Goal: Navigation & Orientation: Find specific page/section

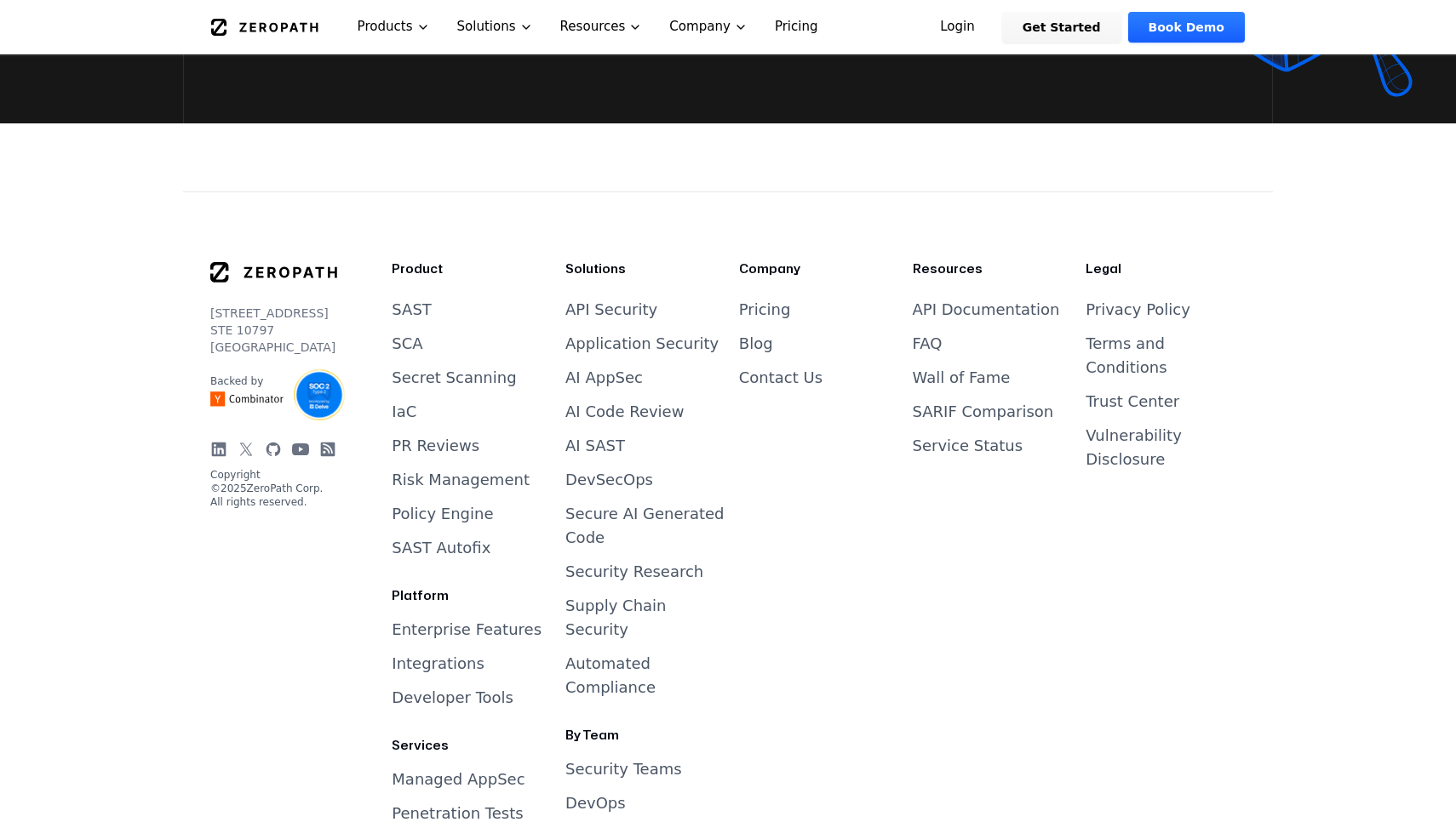
scroll to position [6948, 0]
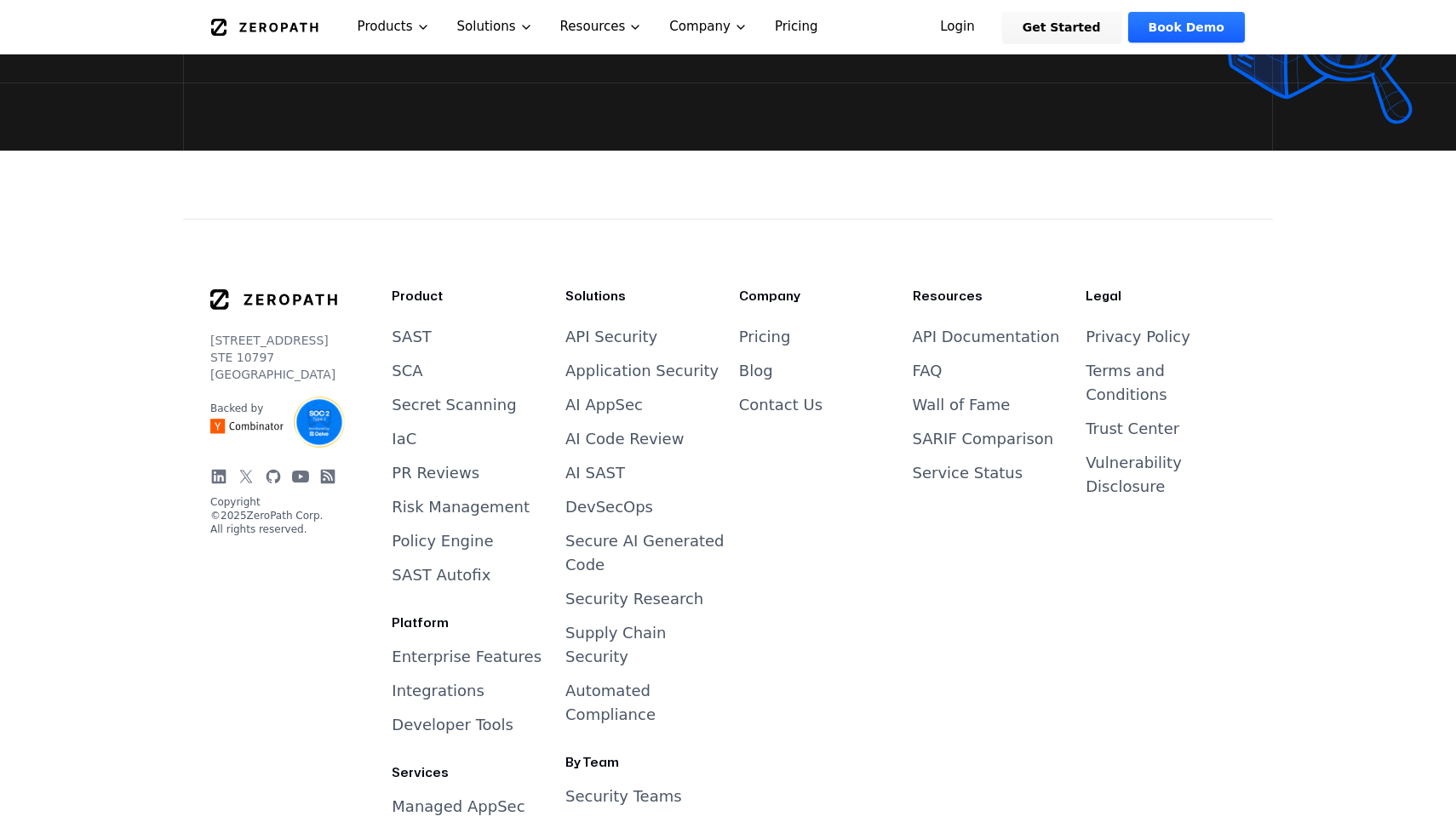
click at [215, 469] on icon at bounding box center [219, 476] width 15 height 15
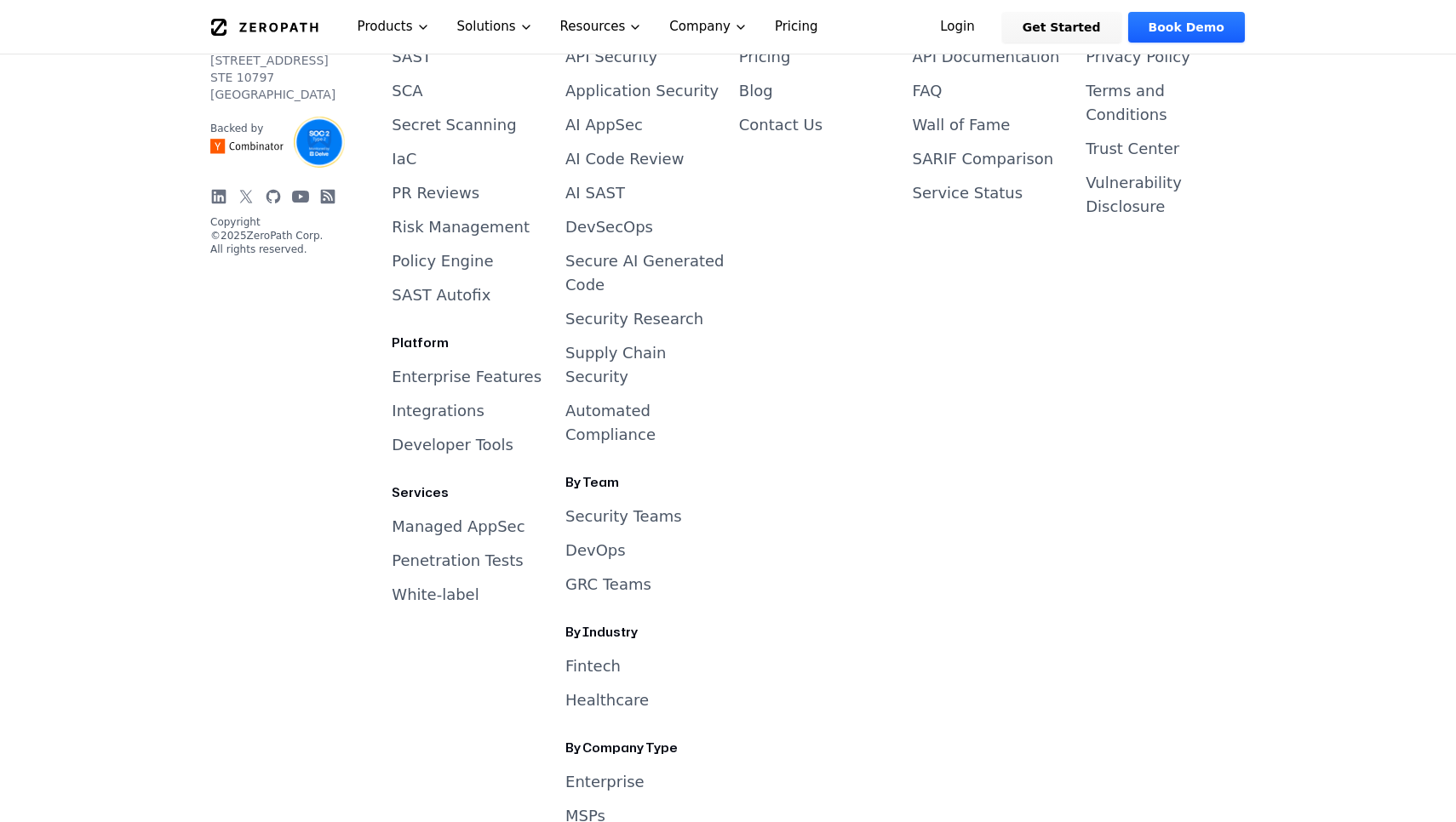
scroll to position [7244, 0]
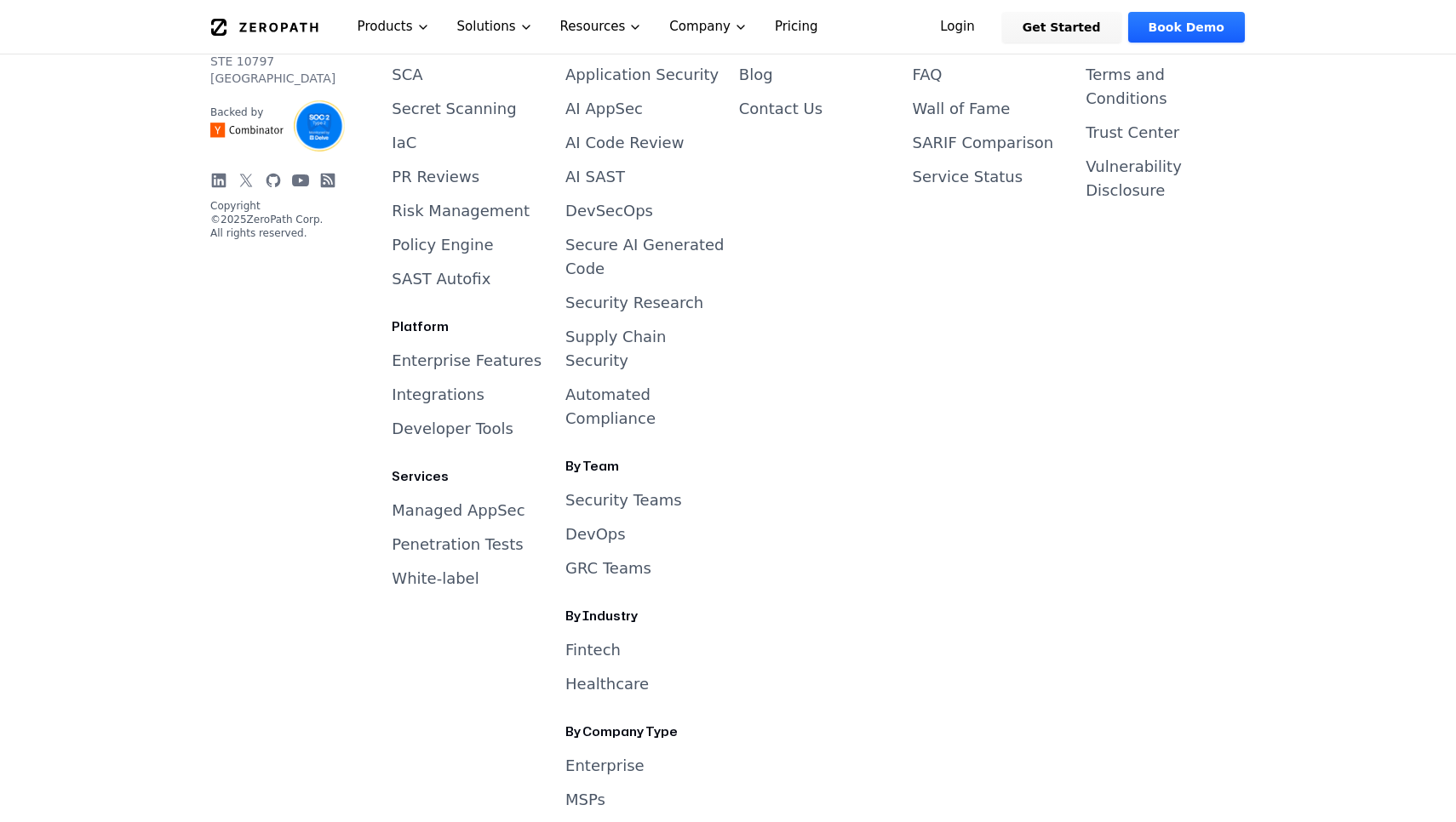
click at [220, 172] on icon at bounding box center [219, 181] width 17 height 17
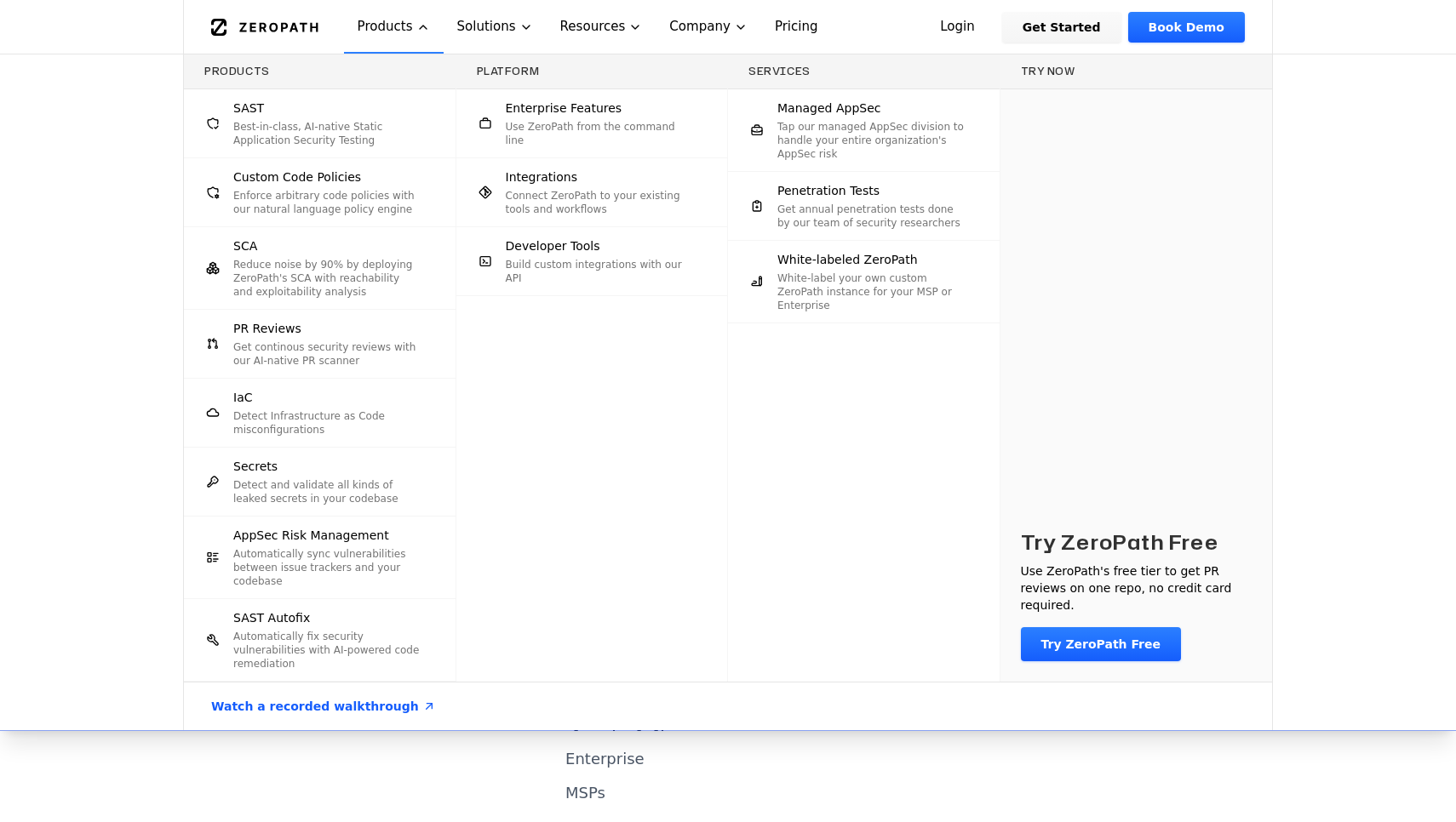
scroll to position [7235, 0]
